Goal: Information Seeking & Learning: Learn about a topic

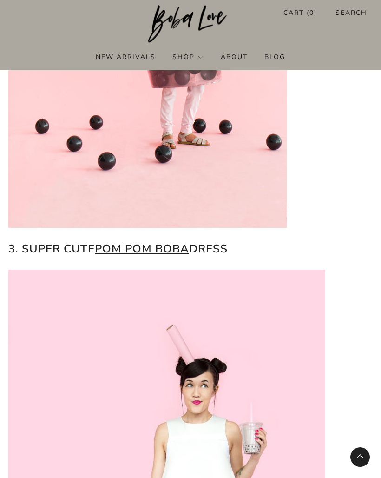
scroll to position [1091, 0]
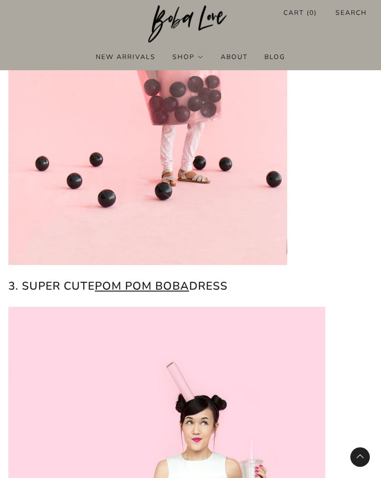
click at [248, 211] on img at bounding box center [147, 56] width 279 height 418
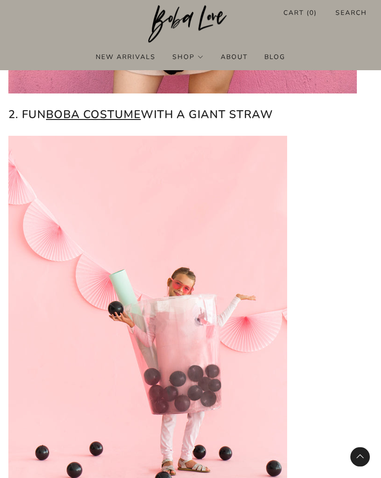
scroll to position [801, 0]
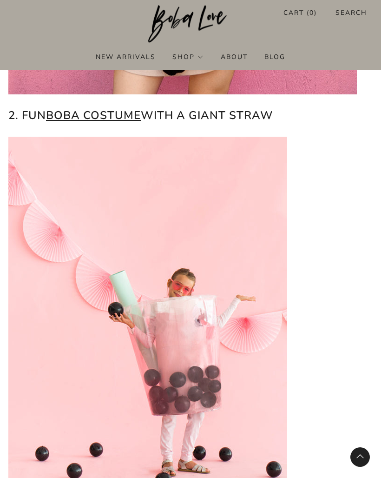
click at [243, 110] on h2 "2. Fun boba costume with a giant straw" at bounding box center [190, 115] width 364 height 18
click at [109, 111] on link "boba costume" at bounding box center [93, 115] width 95 height 15
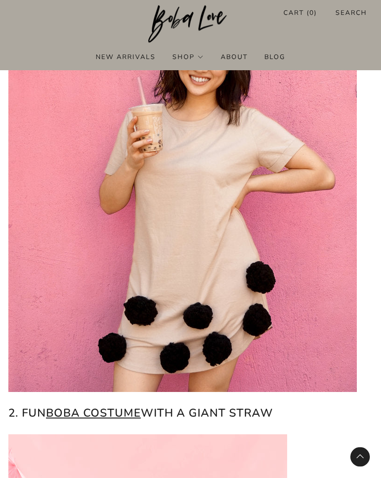
scroll to position [504, 0]
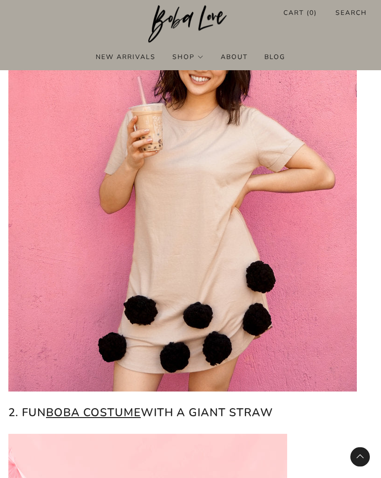
click at [177, 416] on h2 "2. Fun boba costume with a giant straw" at bounding box center [190, 413] width 364 height 18
click at [130, 415] on link "boba costume" at bounding box center [93, 412] width 95 height 15
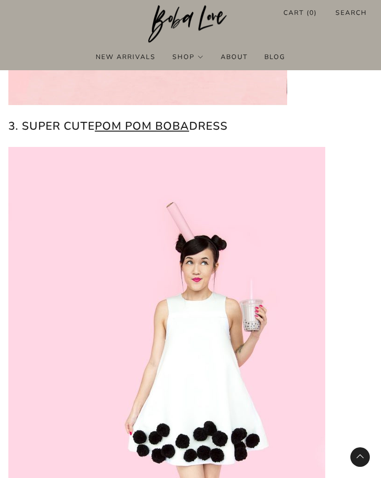
scroll to position [1252, 0]
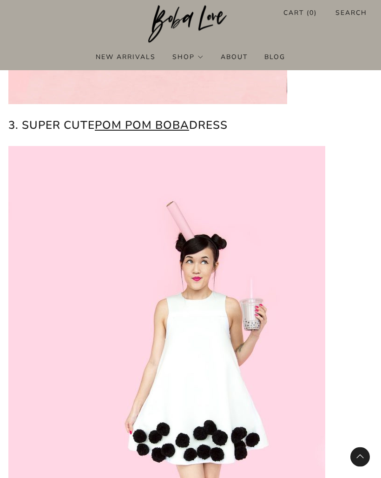
click at [164, 132] on link "pom pom boba" at bounding box center [142, 125] width 94 height 15
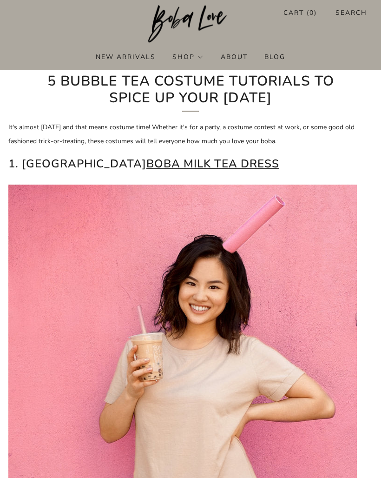
scroll to position [257, 0]
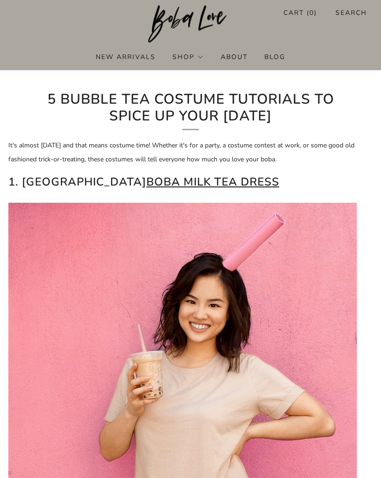
click at [146, 183] on link "boba milk tea dress" at bounding box center [212, 181] width 133 height 15
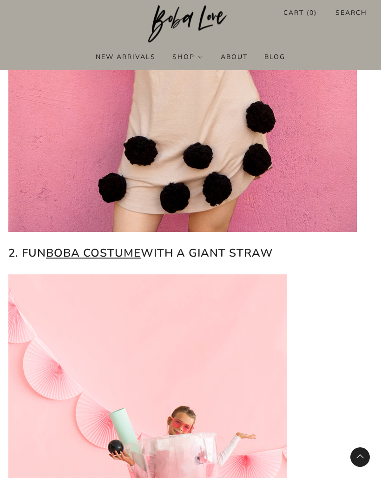
scroll to position [658, 0]
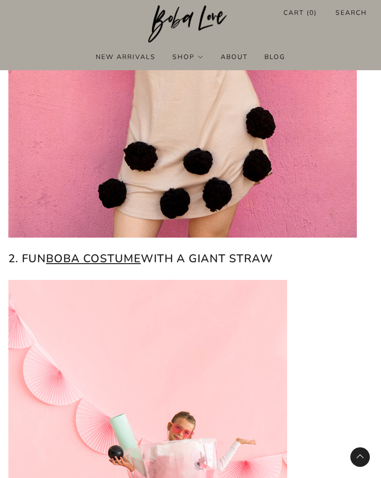
click at [225, 260] on h2 "2. Fun boba costume with a giant straw" at bounding box center [190, 258] width 364 height 18
click at [118, 256] on link "boba costume" at bounding box center [93, 258] width 95 height 15
